Goal: Information Seeking & Learning: Learn about a topic

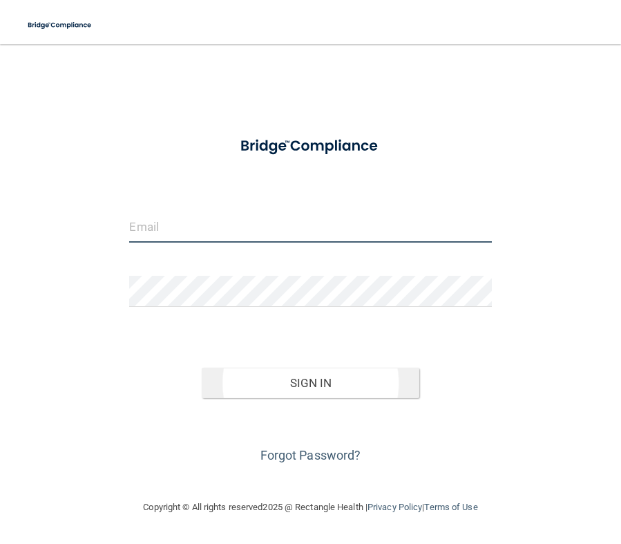
type input "[EMAIL_ADDRESS][DOMAIN_NAME]"
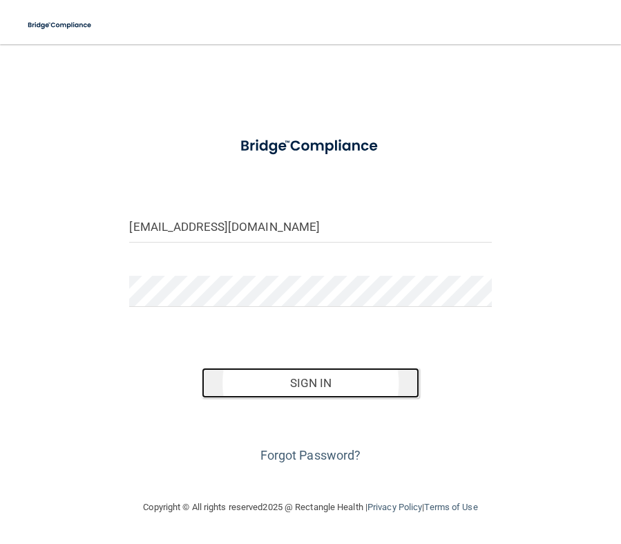
click at [294, 378] on button "Sign In" at bounding box center [311, 383] width 218 height 30
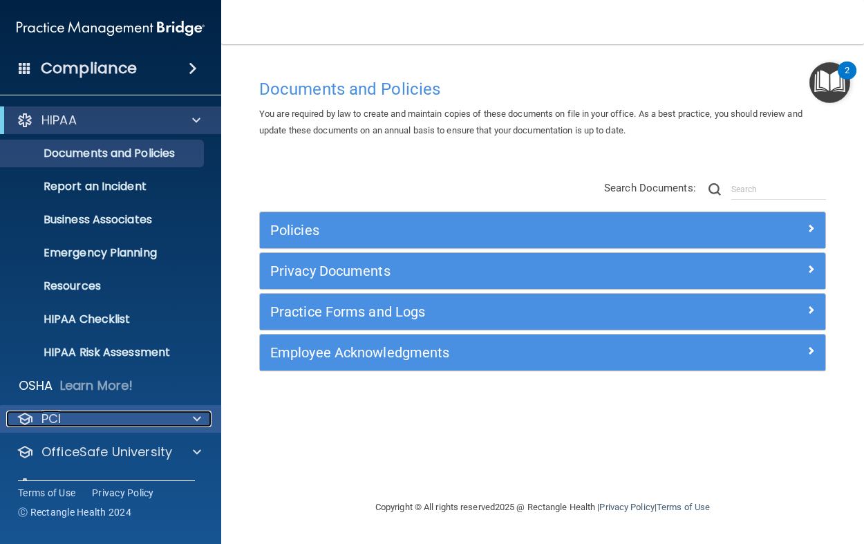
click at [95, 422] on div "PCI" at bounding box center [91, 418] width 171 height 17
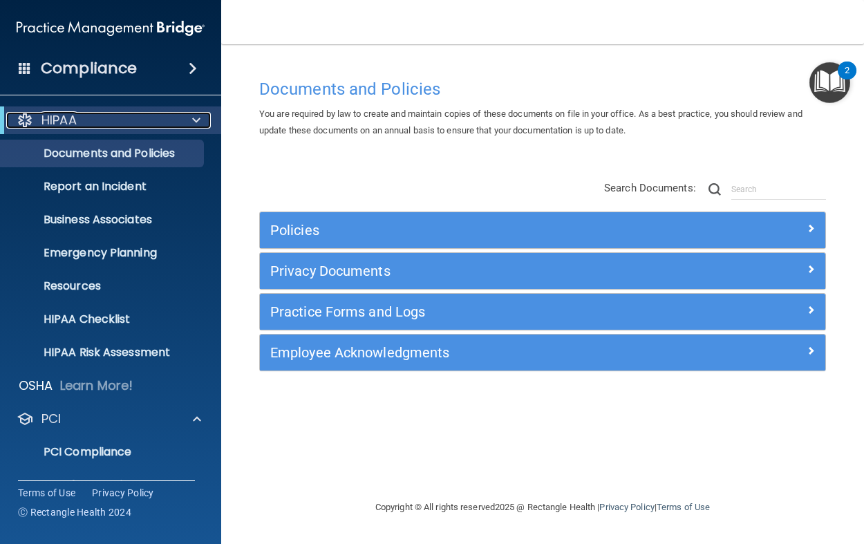
click at [129, 120] on div "HIPAA" at bounding box center [91, 120] width 171 height 17
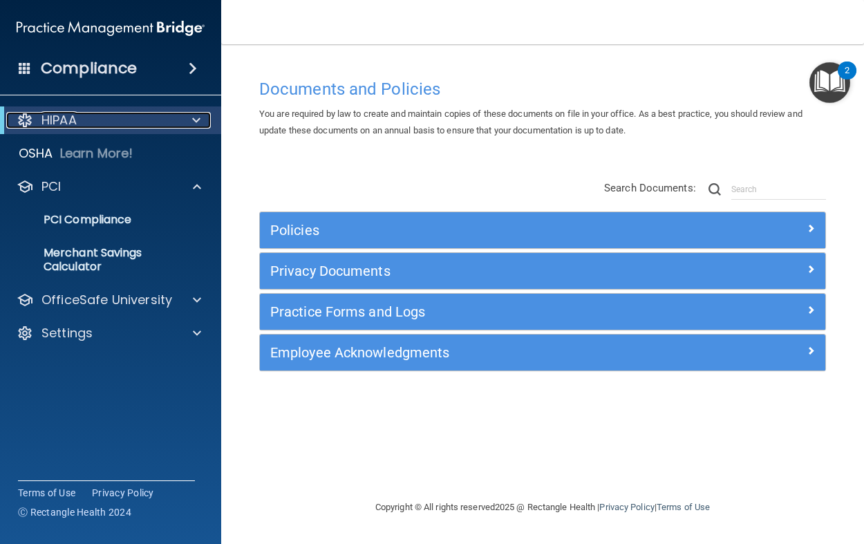
click at [201, 113] on div at bounding box center [194, 120] width 34 height 17
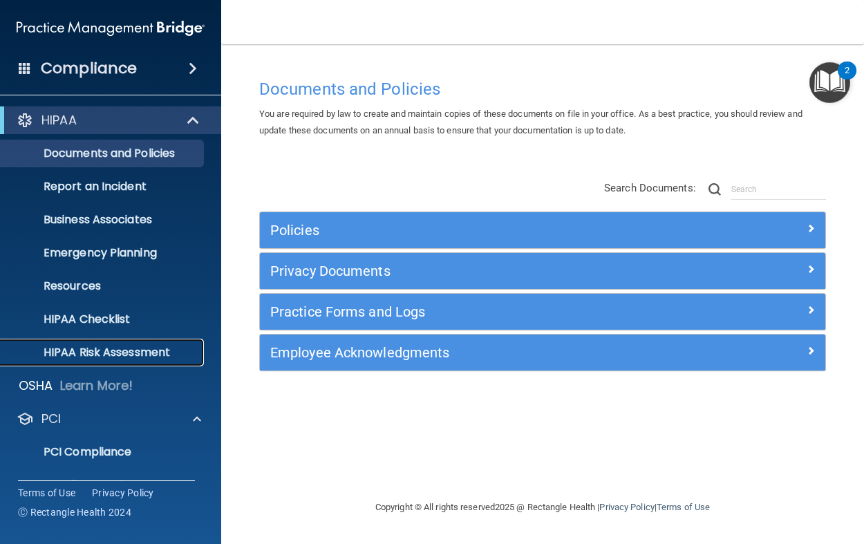
click at [148, 352] on p "HIPAA Risk Assessment" at bounding box center [103, 352] width 189 height 14
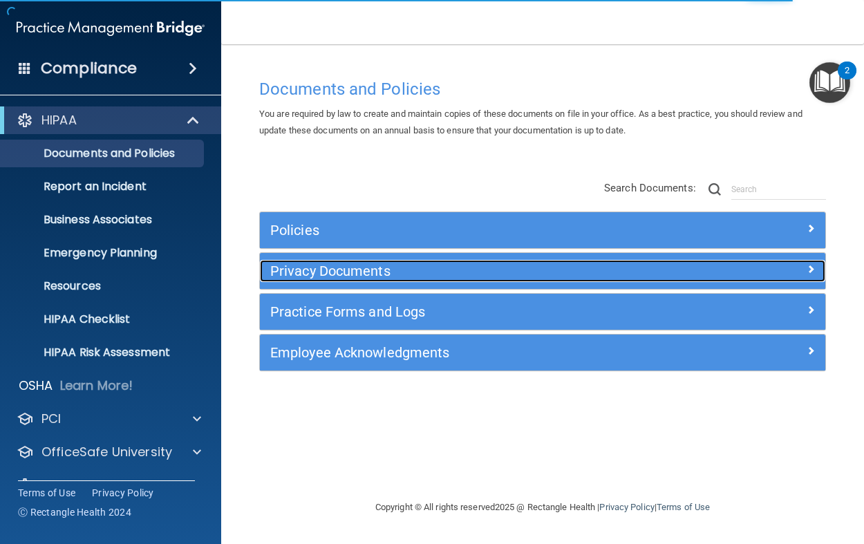
click at [303, 274] on h5 "Privacy Documents" at bounding box center [471, 270] width 403 height 15
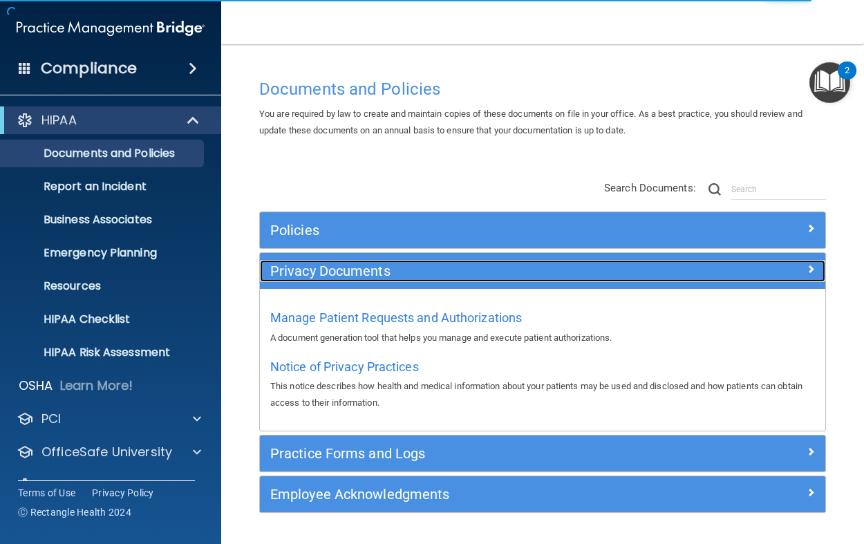
click at [303, 274] on h5 "Privacy Documents" at bounding box center [471, 270] width 403 height 15
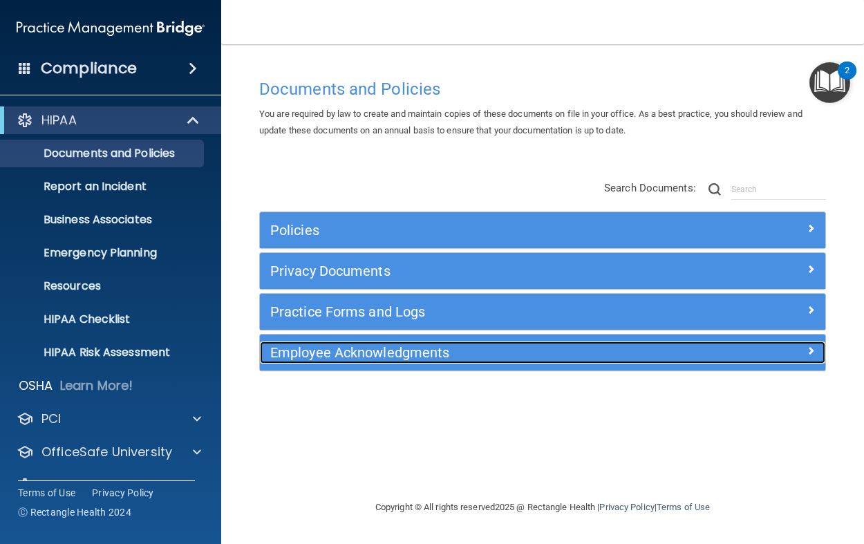
click at [305, 345] on h5 "Employee Acknowledgments" at bounding box center [471, 352] width 403 height 15
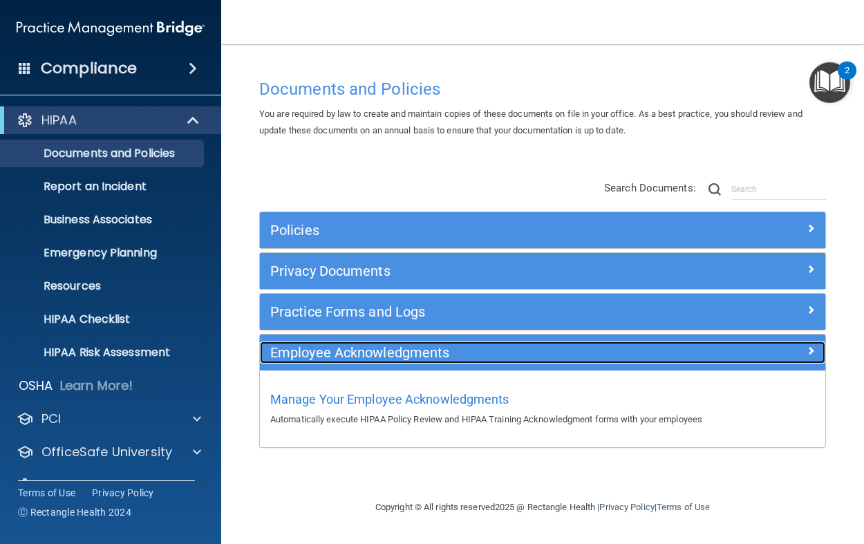
click at [305, 345] on h5 "Employee Acknowledgments" at bounding box center [471, 352] width 403 height 15
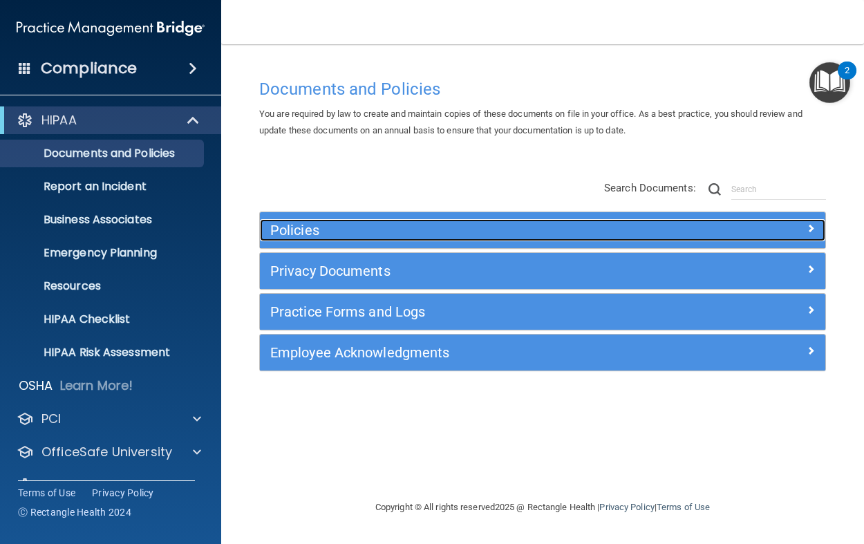
click at [294, 236] on h5 "Policies" at bounding box center [471, 229] width 403 height 15
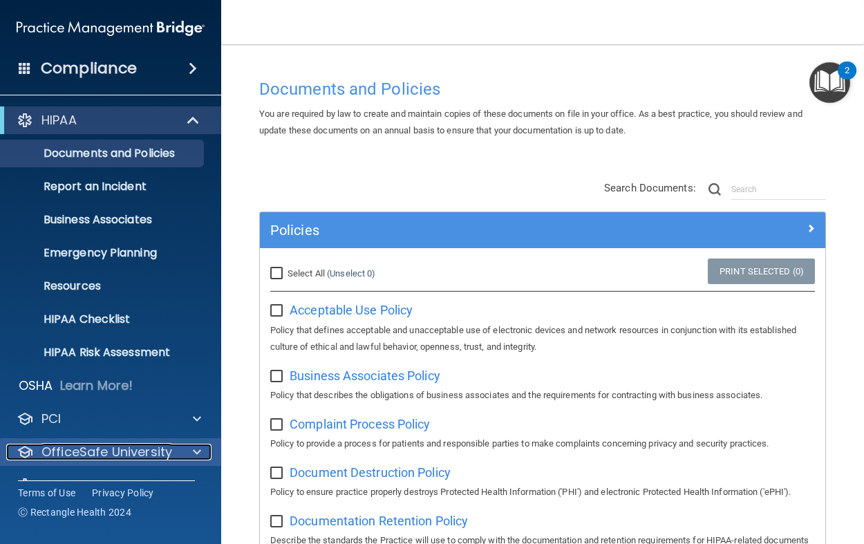
click at [148, 447] on p "OfficeSafe University" at bounding box center [106, 452] width 131 height 17
click at [198, 450] on span at bounding box center [197, 452] width 8 height 17
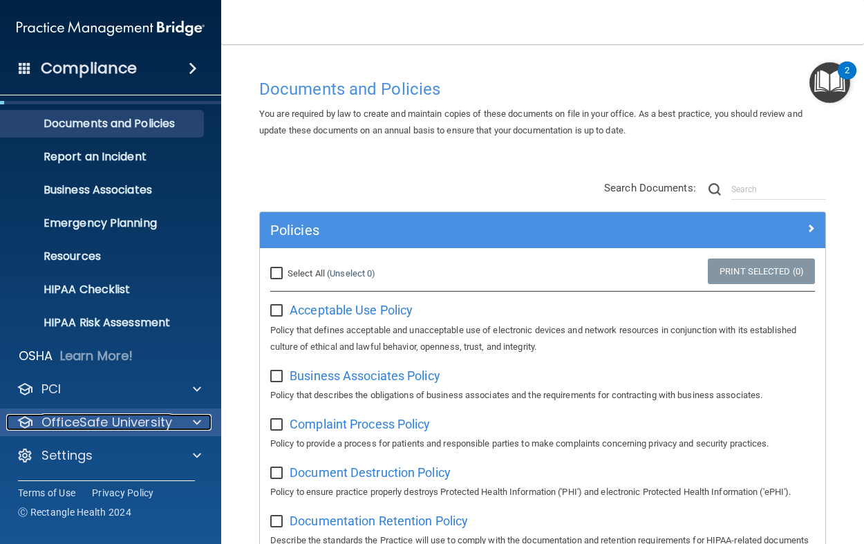
click at [91, 419] on p "OfficeSafe University" at bounding box center [106, 422] width 131 height 17
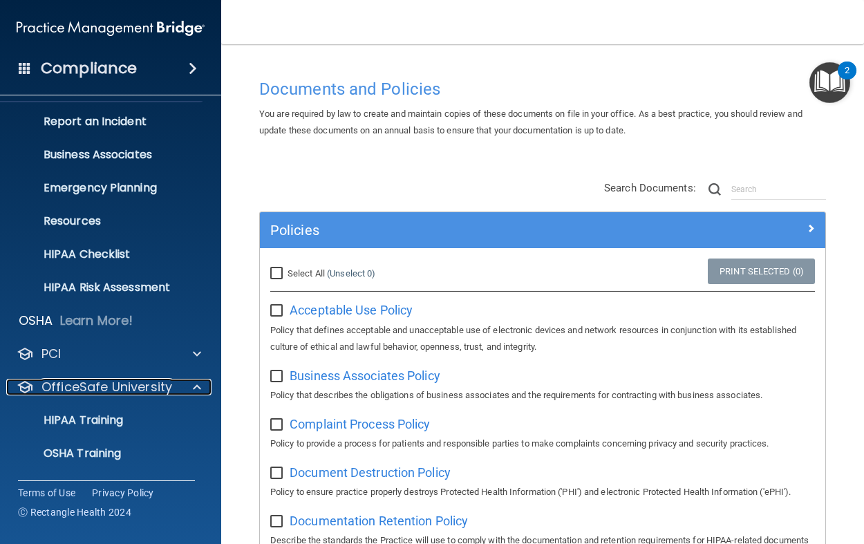
scroll to position [128, 0]
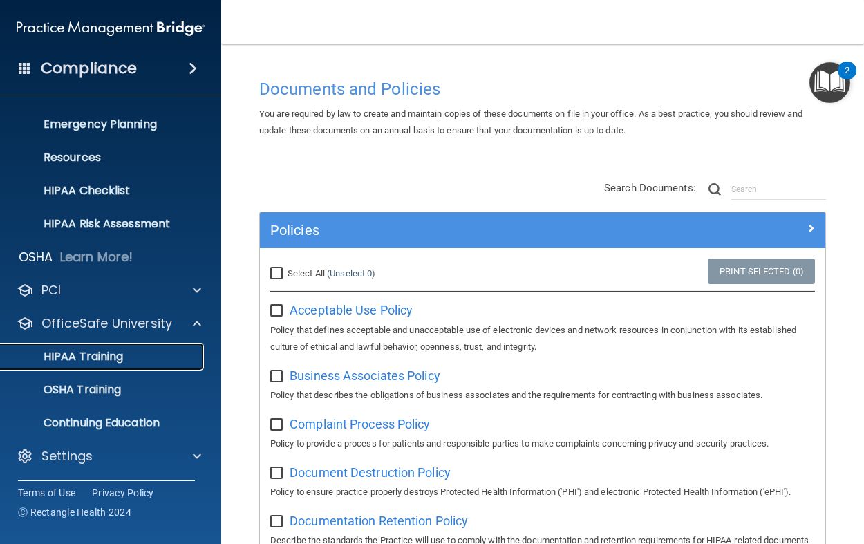
click at [86, 358] on p "HIPAA Training" at bounding box center [66, 357] width 114 height 14
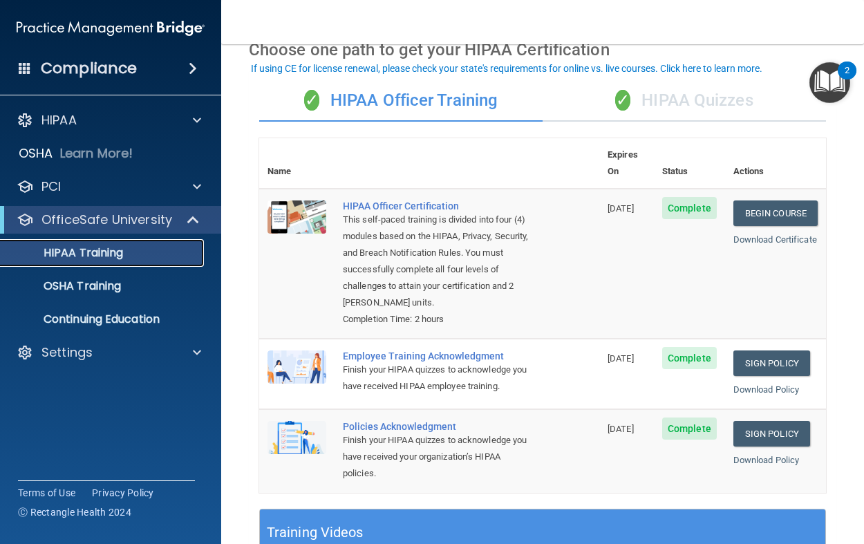
scroll to position [72, 0]
click at [680, 93] on div "✓ HIPAA Quizzes" at bounding box center [683, 99] width 283 height 41
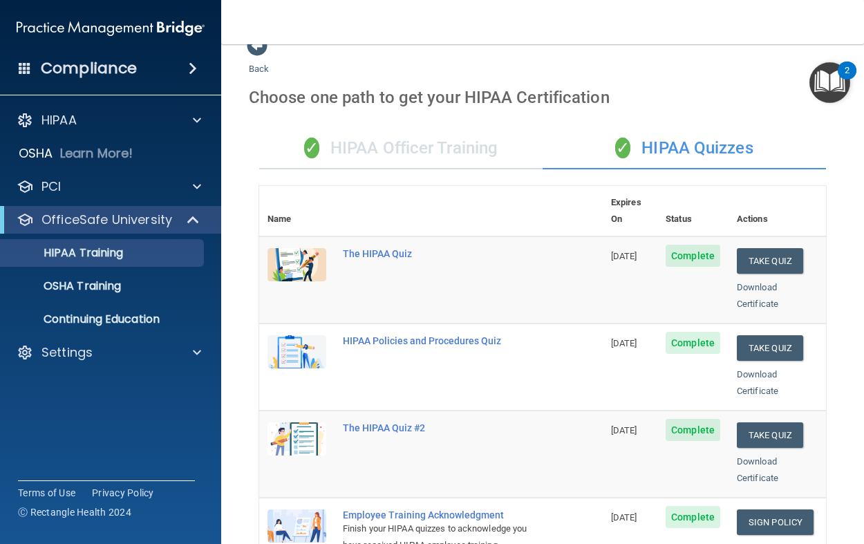
scroll to position [0, 0]
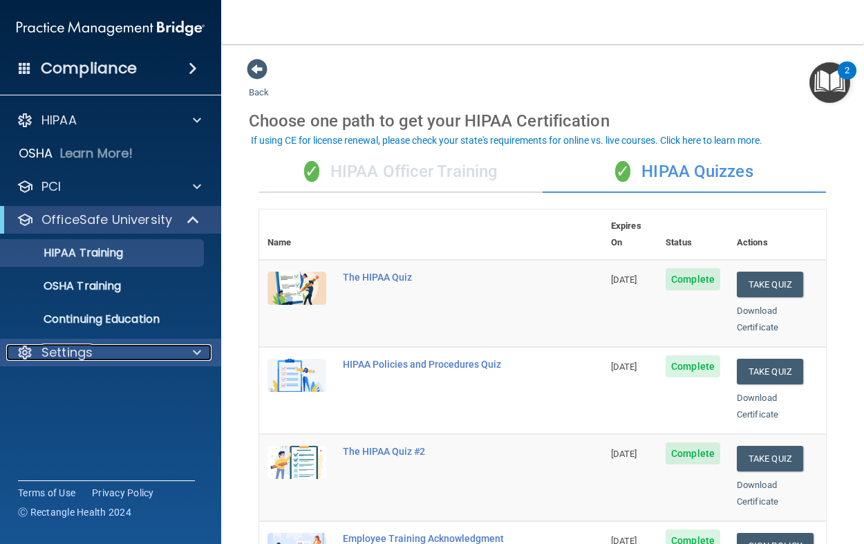
click at [86, 345] on p "Settings" at bounding box center [66, 352] width 51 height 17
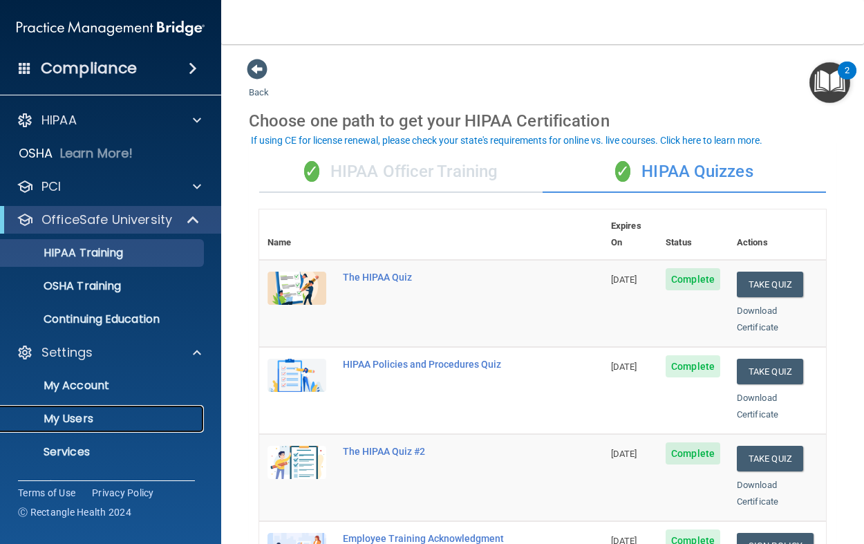
click at [69, 417] on p "My Users" at bounding box center [103, 419] width 189 height 14
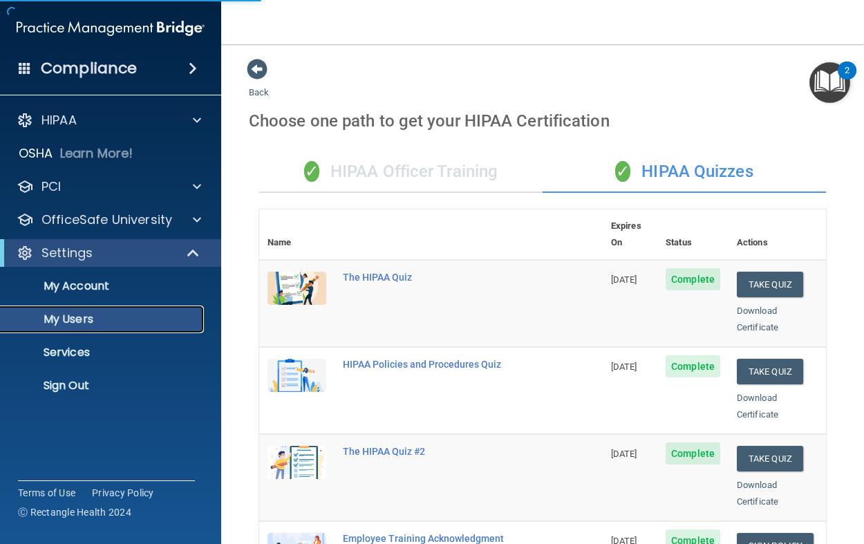
select select "20"
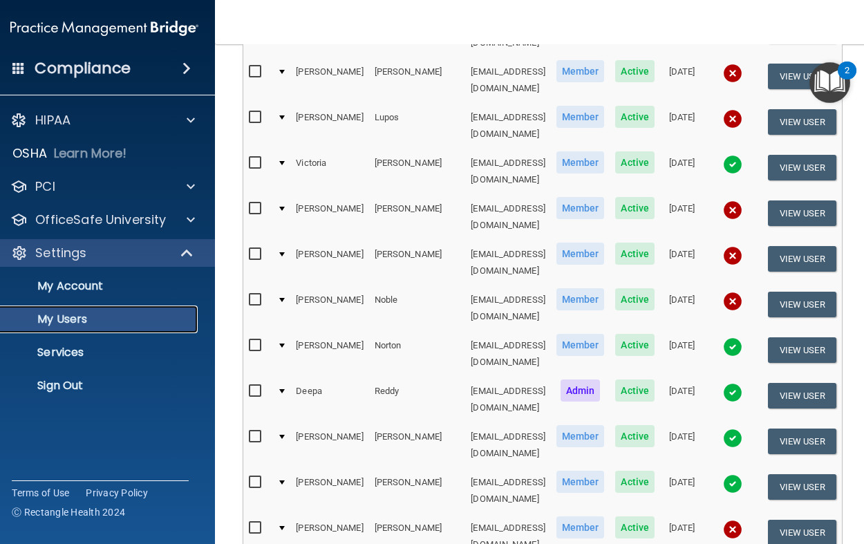
scroll to position [383, 0]
